Goal: Task Accomplishment & Management: Use online tool/utility

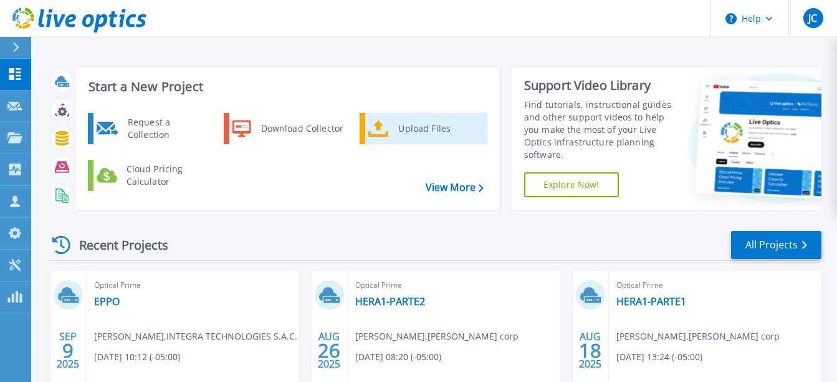
click at [402, 123] on div "Upload Files" at bounding box center [438, 128] width 92 height 25
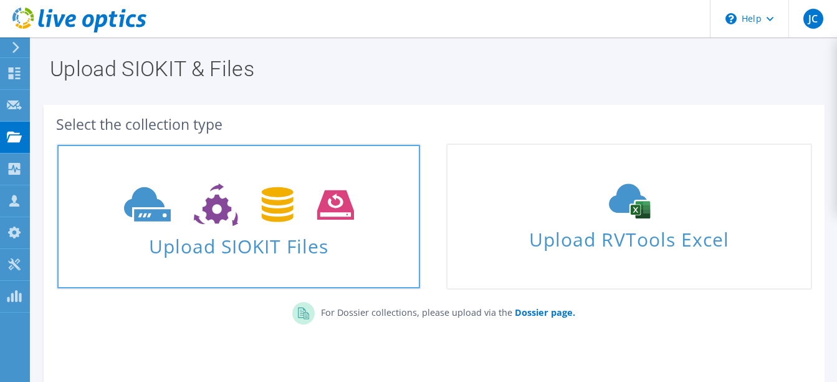
click at [344, 219] on use at bounding box center [239, 204] width 230 height 43
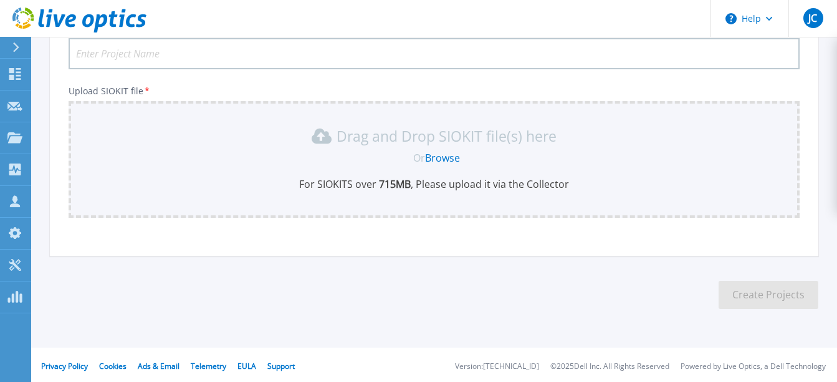
scroll to position [115, 0]
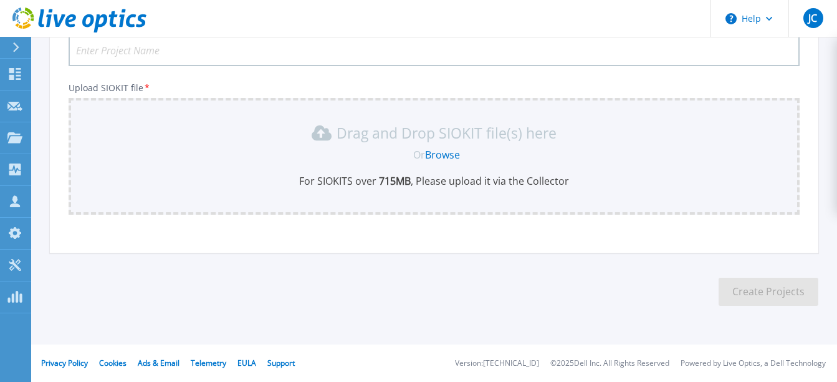
click at [443, 154] on link "Browse" at bounding box center [442, 155] width 35 height 14
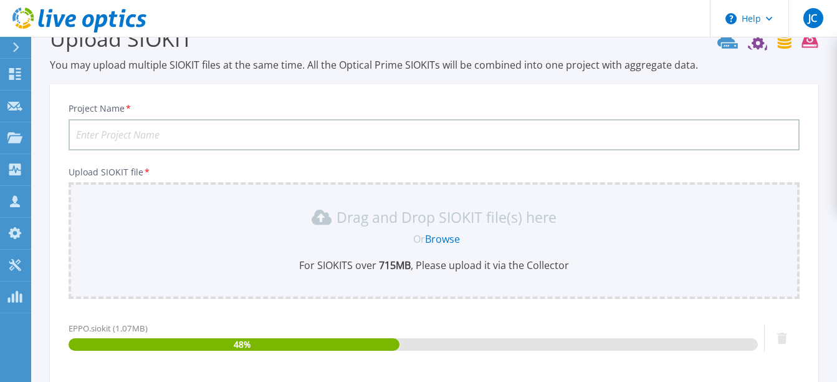
scroll to position [0, 0]
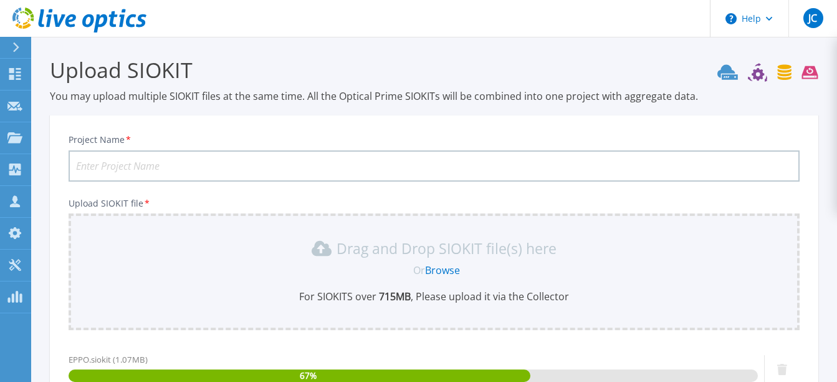
click at [156, 166] on input "Project Name *" at bounding box center [434, 165] width 731 height 31
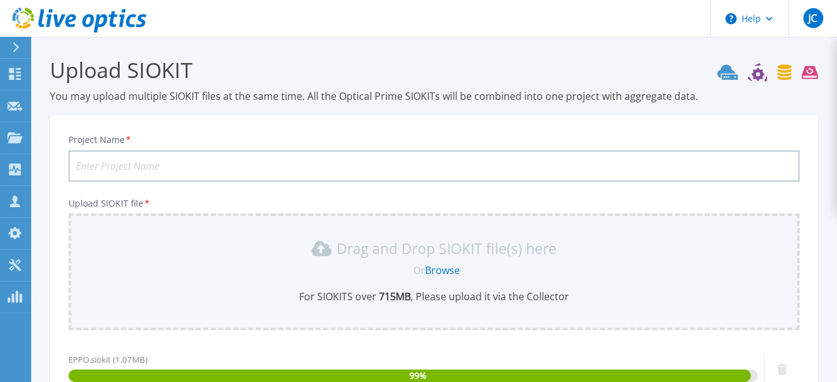
type input "e"
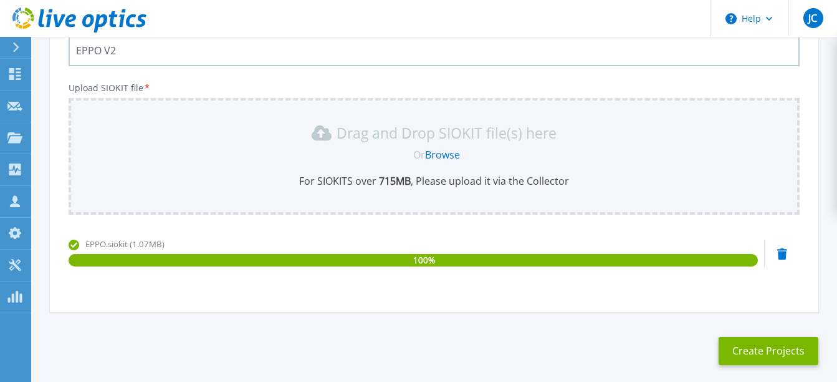
scroll to position [125, 0]
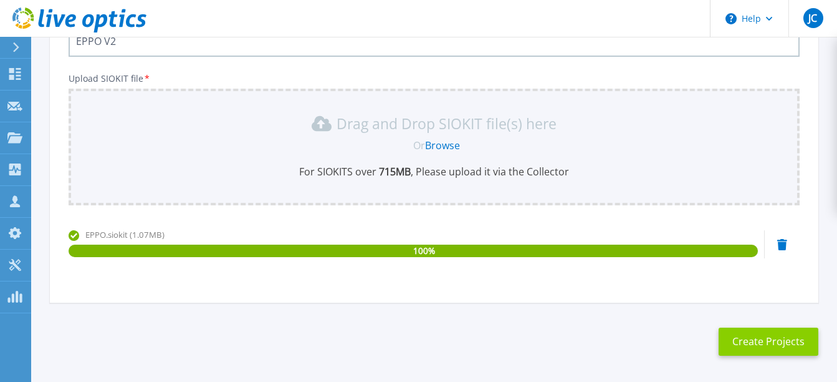
type input "EPPO V2"
click at [749, 343] on button "Create Projects" at bounding box center [769, 341] width 100 height 28
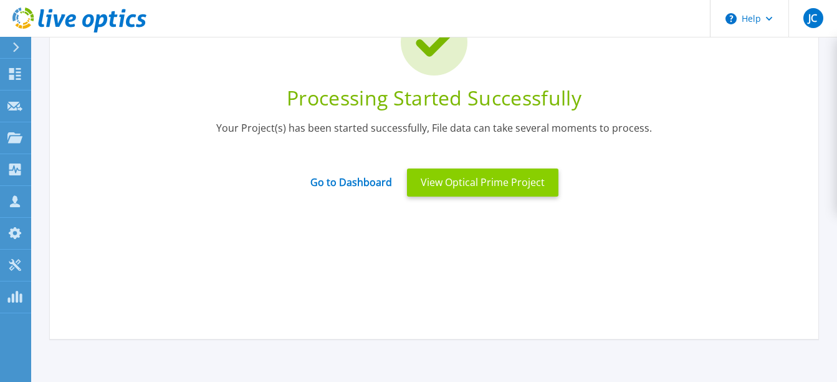
click at [458, 185] on button "View Optical Prime Project" at bounding box center [483, 182] width 152 height 28
